Goal: Transaction & Acquisition: Purchase product/service

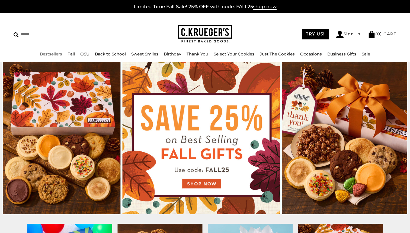
click at [55, 55] on link "Bestsellers" at bounding box center [51, 53] width 22 height 5
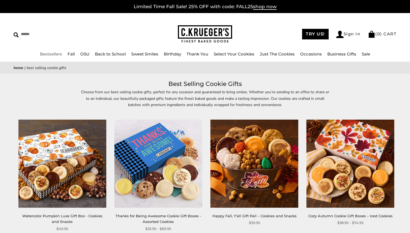
click at [56, 54] on link "Bestsellers" at bounding box center [51, 53] width 22 height 5
click at [151, 55] on link "Sweet Smiles" at bounding box center [144, 53] width 27 height 5
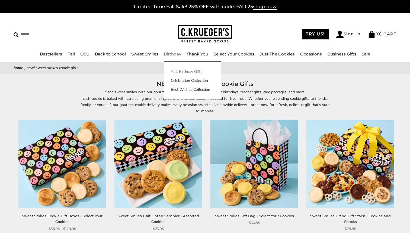
click at [178, 72] on link "ALL Birthday Gifts" at bounding box center [192, 72] width 57 height 6
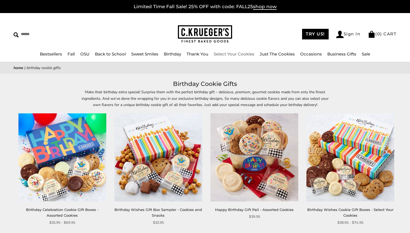
click at [234, 56] on link "Select Your Cookies" at bounding box center [234, 53] width 41 height 5
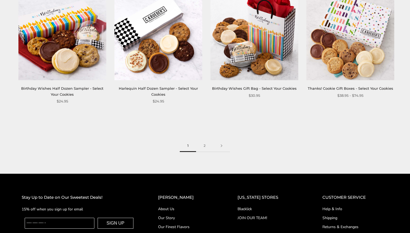
scroll to position [750, 0]
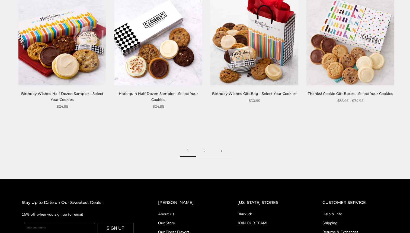
click at [261, 56] on img at bounding box center [255, 41] width 88 height 88
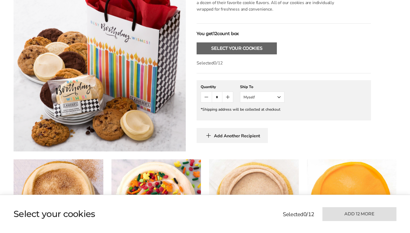
click at [243, 46] on button "Select Your Cookies" at bounding box center [237, 48] width 80 height 12
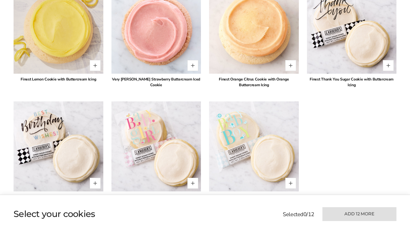
scroll to position [909, 0]
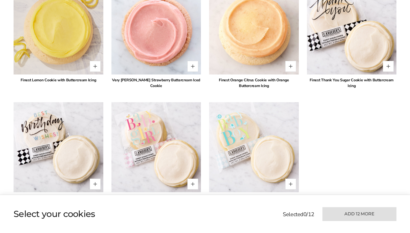
click at [335, 30] on img at bounding box center [352, 29] width 99 height 99
